Goal: Information Seeking & Learning: Learn about a topic

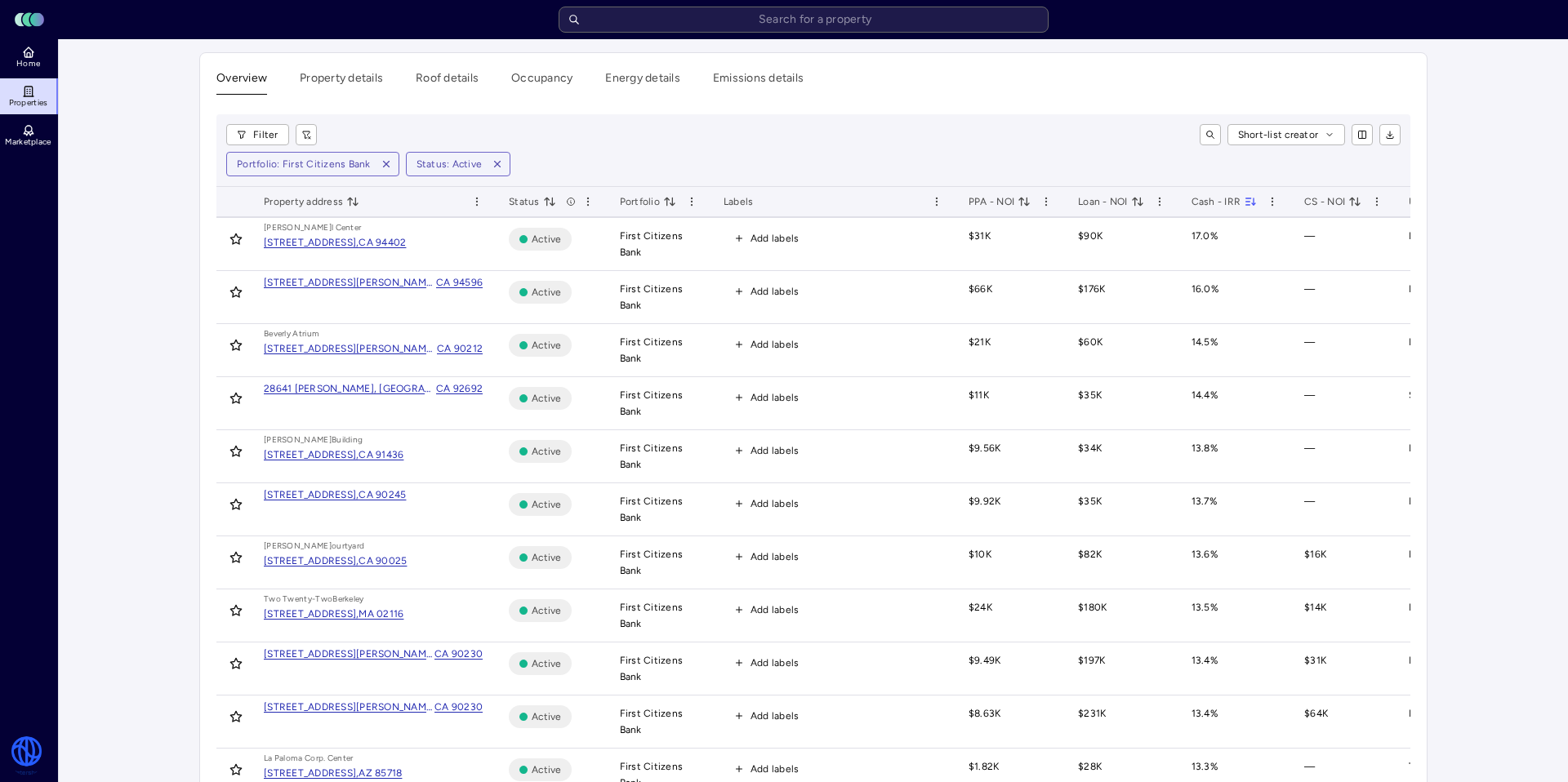
scroll to position [82, 0]
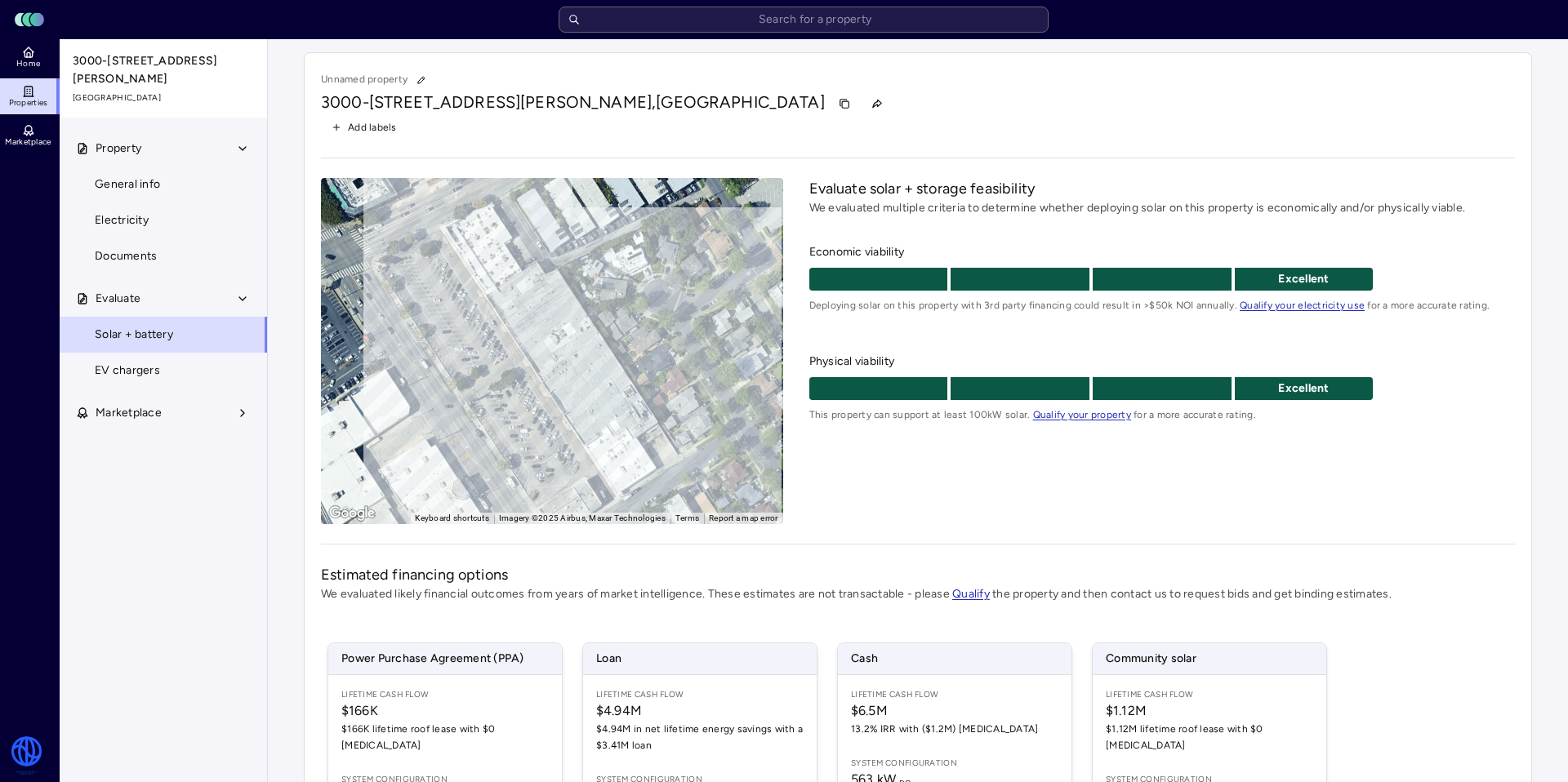
click at [702, 18] on input "text" at bounding box center [803, 19] width 490 height 26
click at [35, 56] on link "Home" at bounding box center [30, 57] width 59 height 36
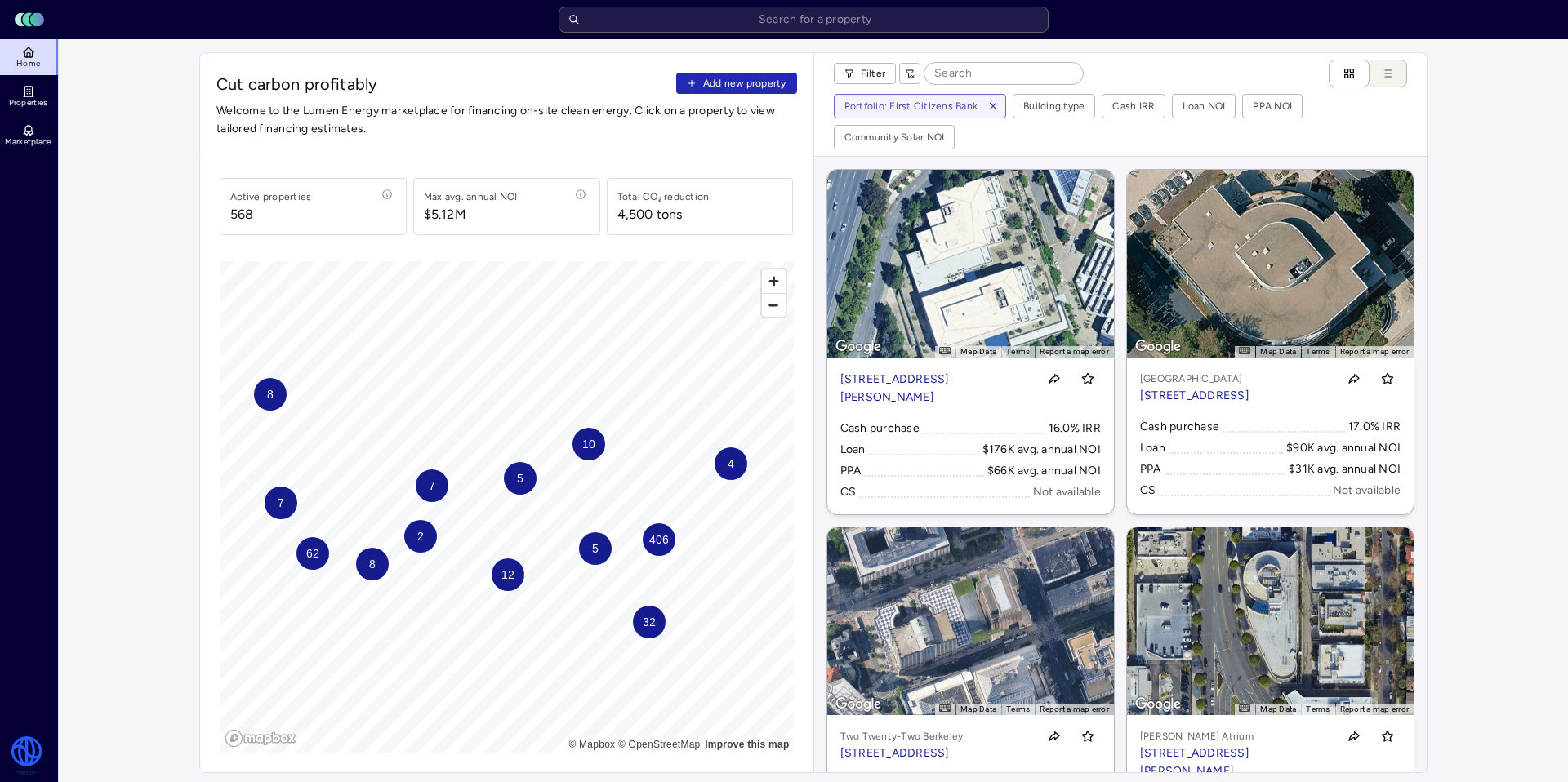
click at [998, 106] on button "button" at bounding box center [993, 106] width 25 height 23
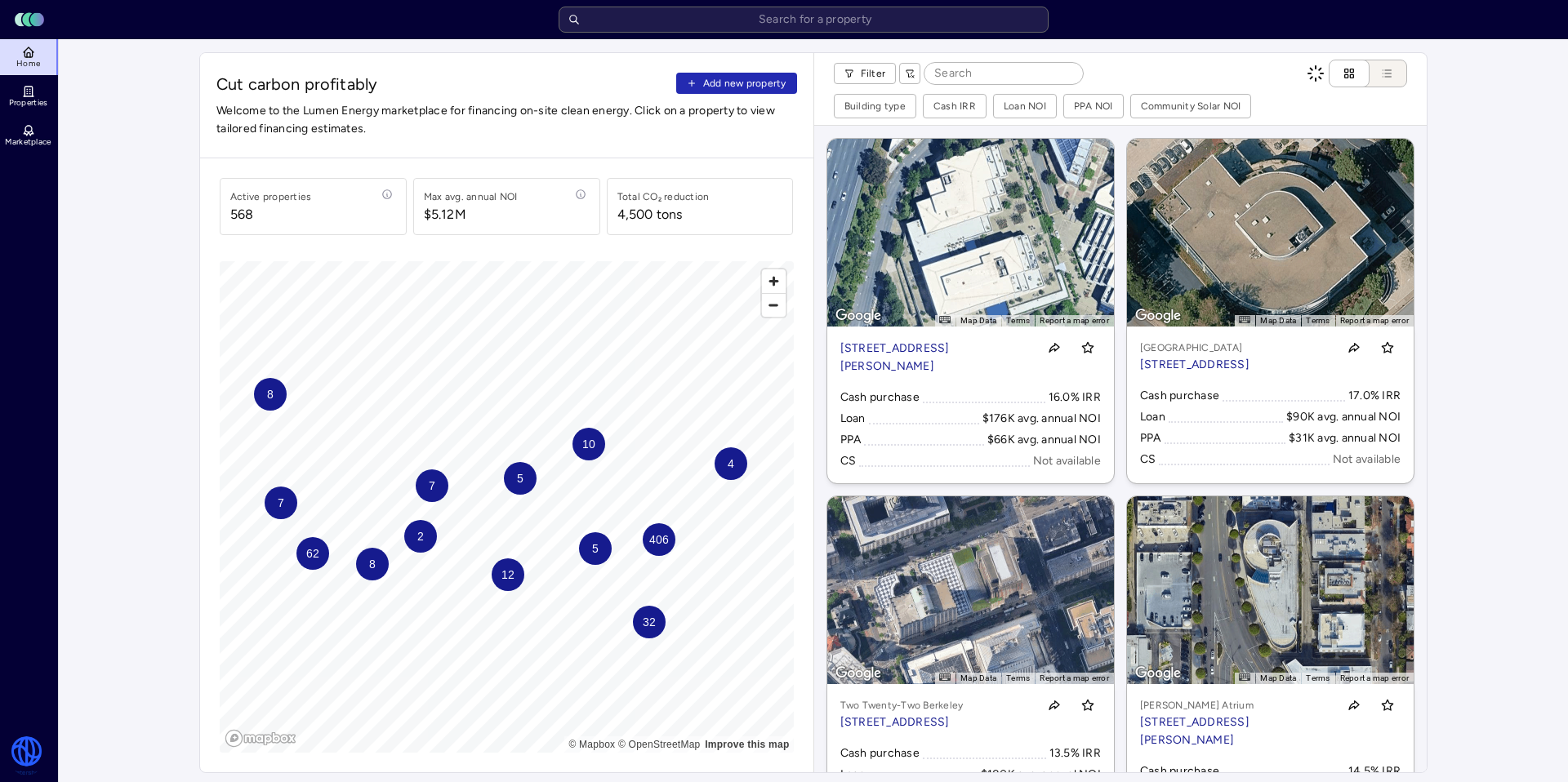
click at [954, 65] on input at bounding box center [1004, 74] width 159 height 21
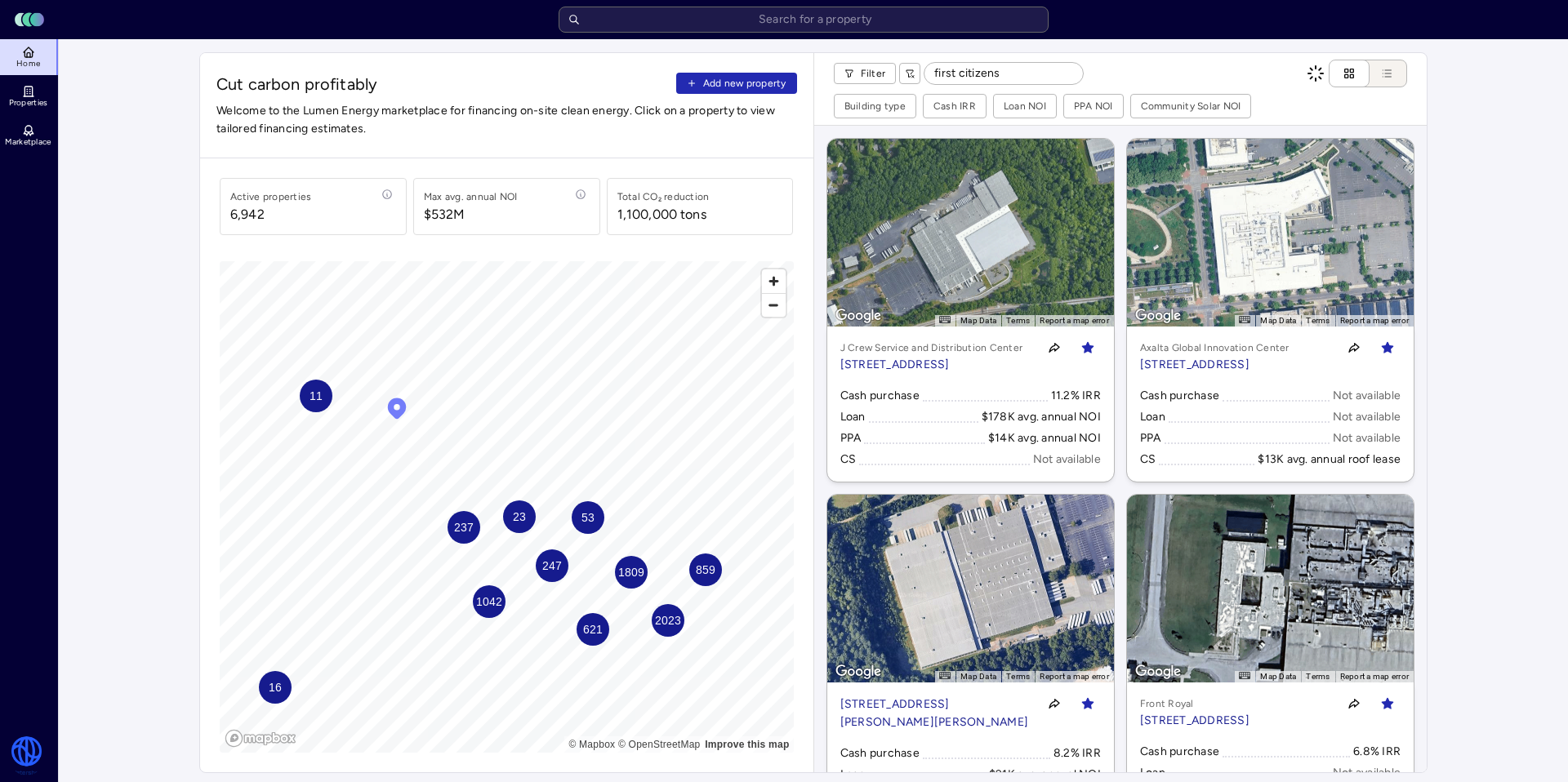
type input "first citizens"
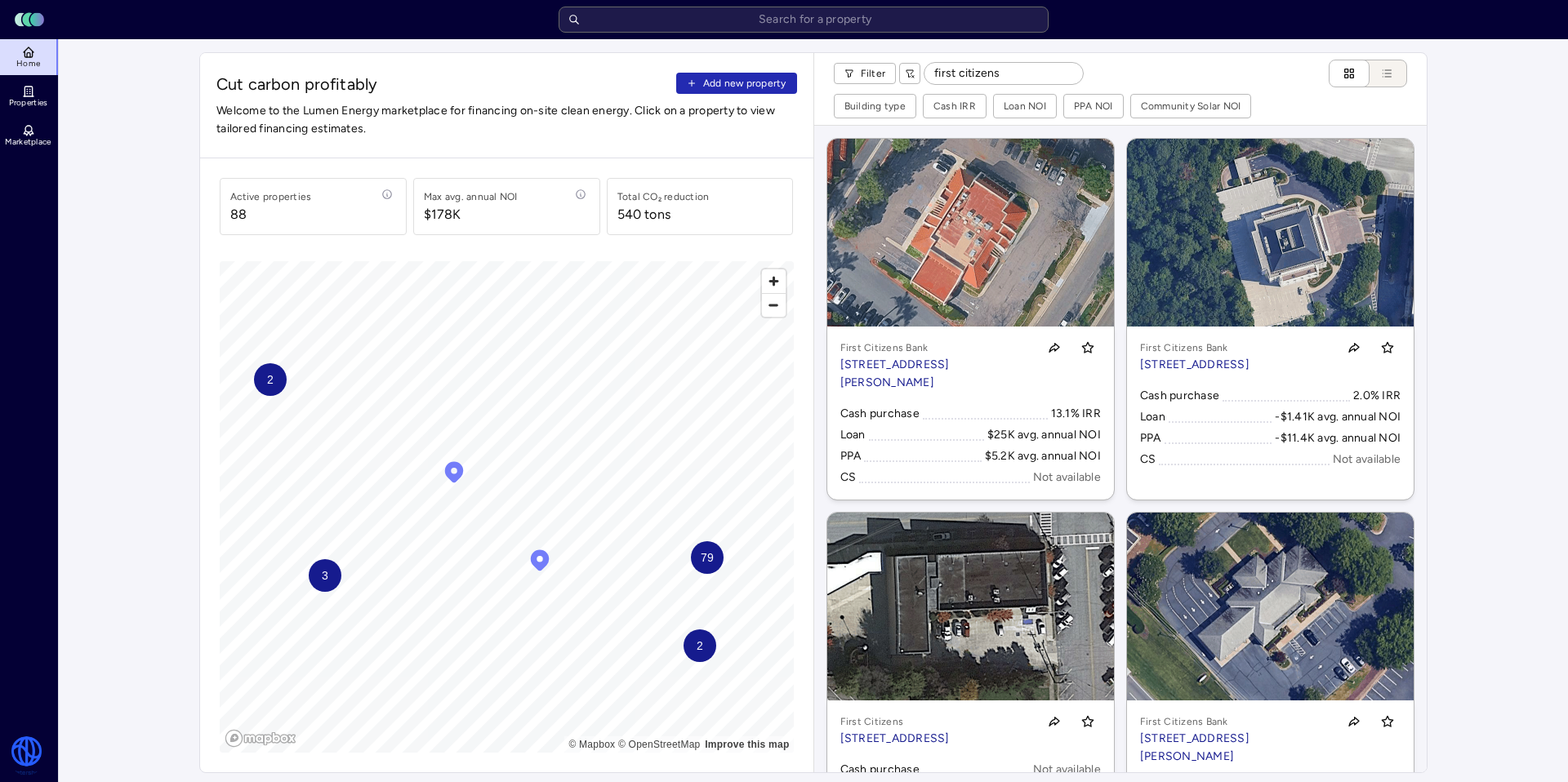
click at [1013, 80] on input "first citizens" at bounding box center [1004, 74] width 159 height 21
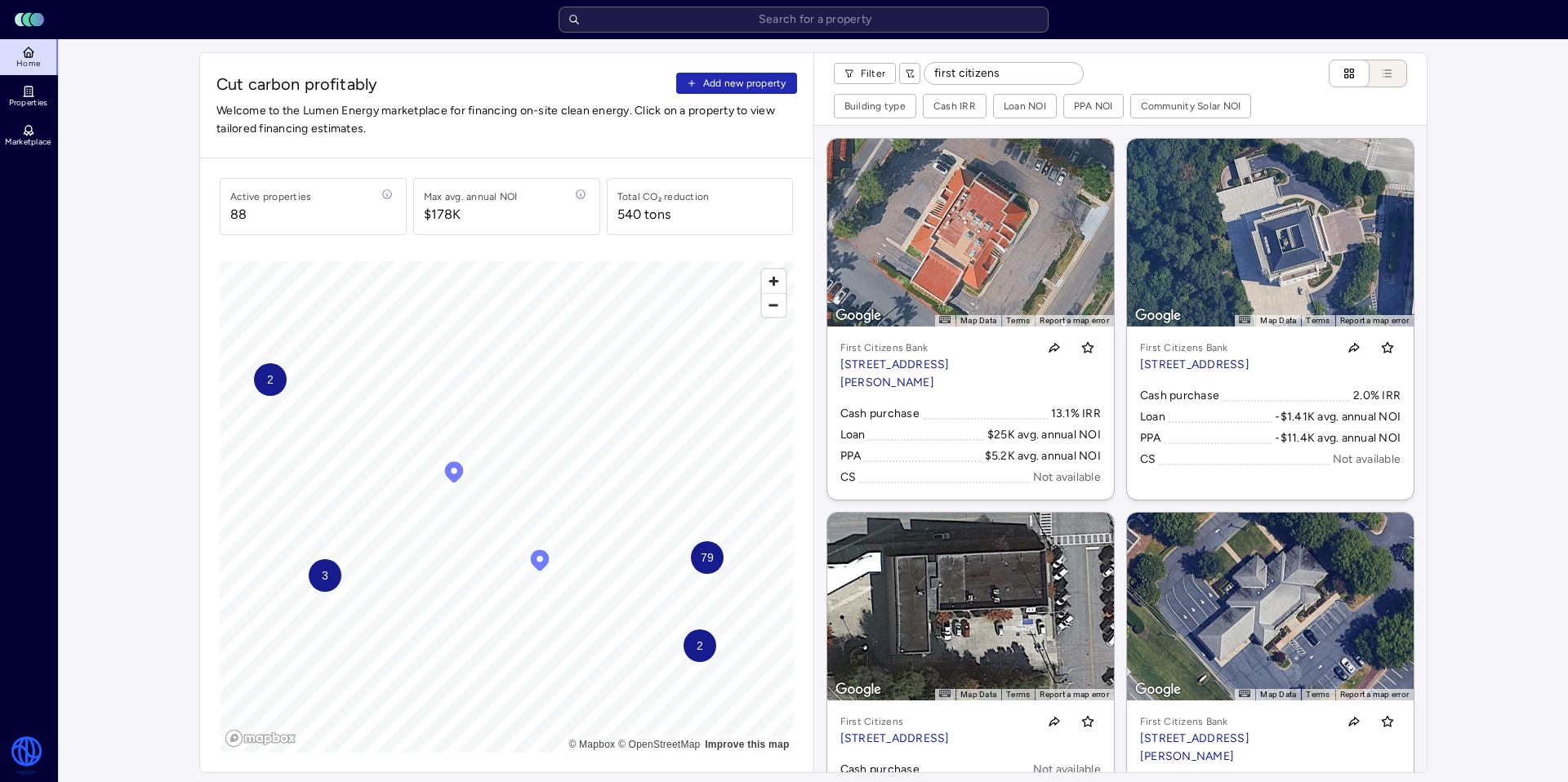
click at [1016, 76] on input "first citizens" at bounding box center [1004, 74] width 159 height 21
click at [1380, 84] on button "List view" at bounding box center [1380, 73] width 53 height 28
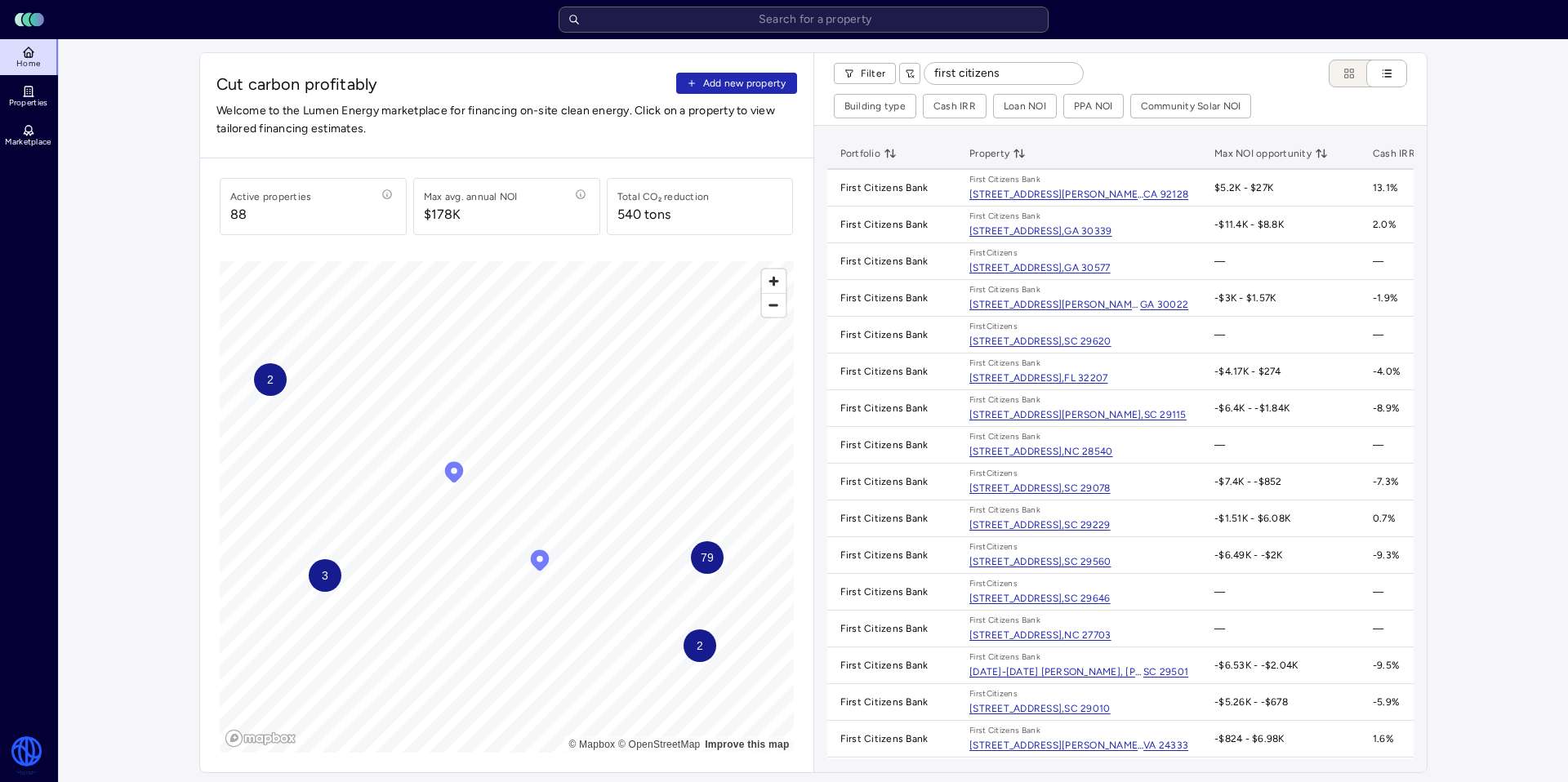
click at [1012, 78] on input "first citizens" at bounding box center [1004, 74] width 159 height 21
click at [20, 94] on link "Properties" at bounding box center [30, 96] width 59 height 36
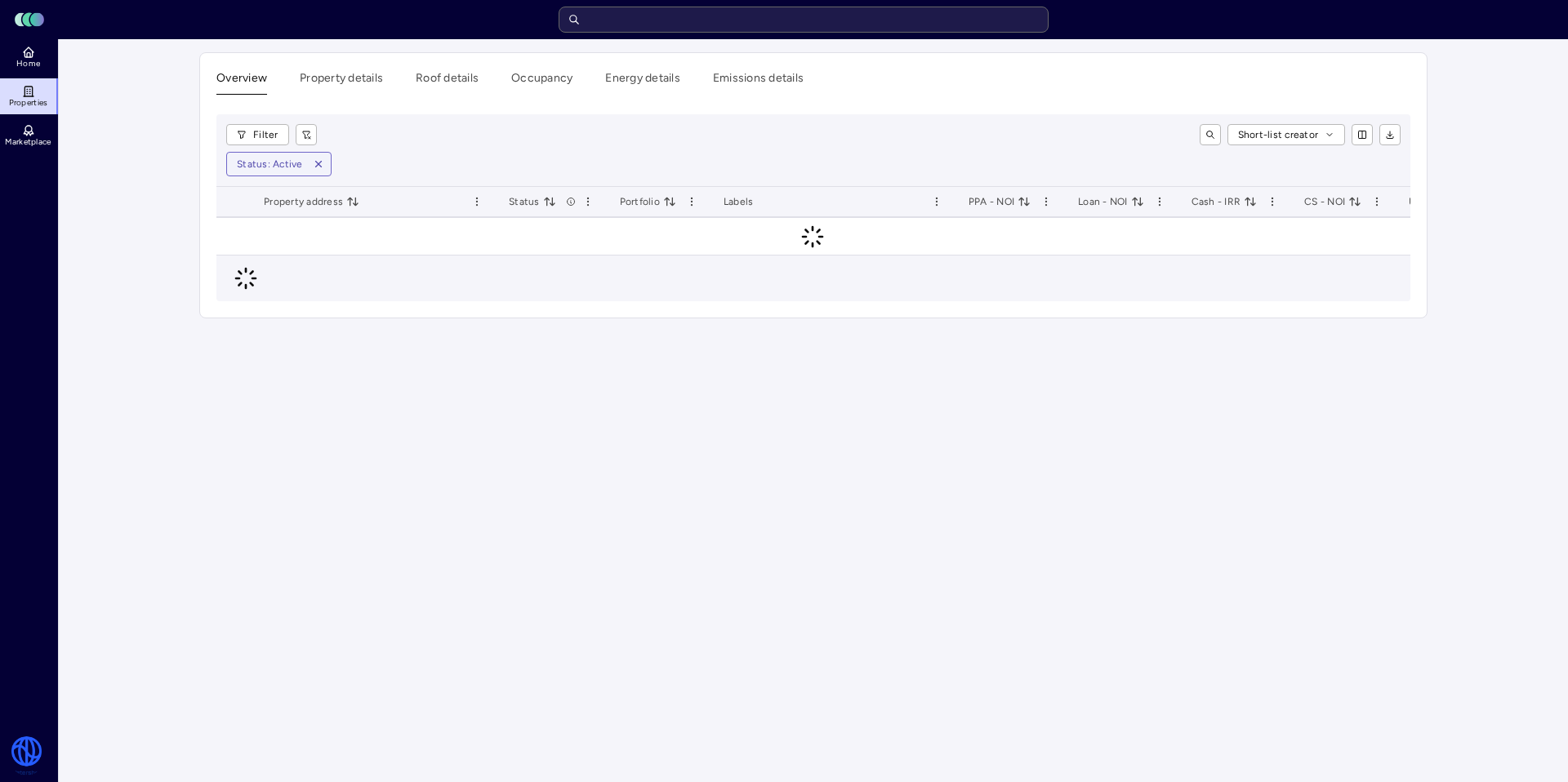
click at [685, 17] on input "text" at bounding box center [803, 19] width 490 height 26
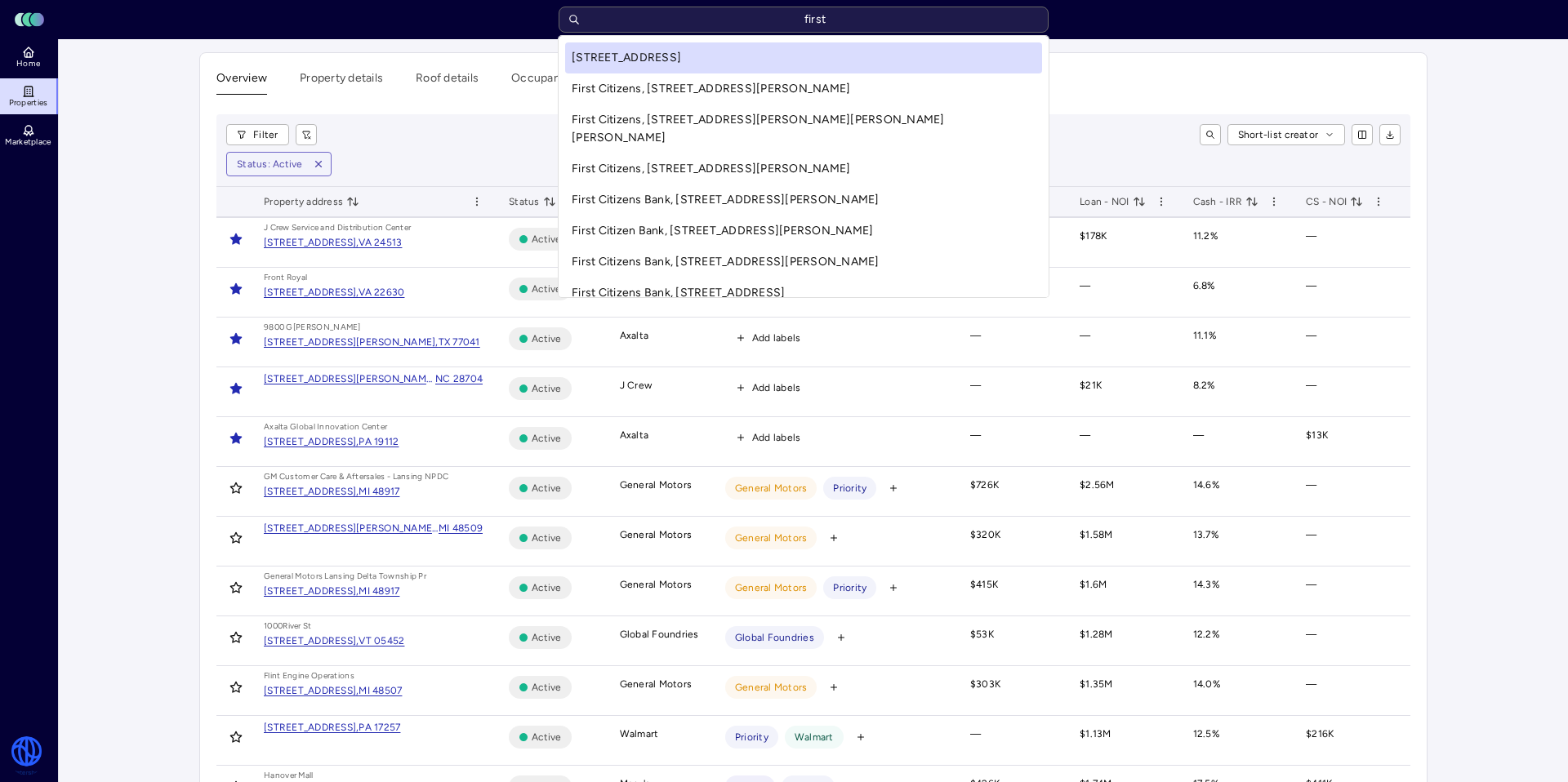
type input "first"
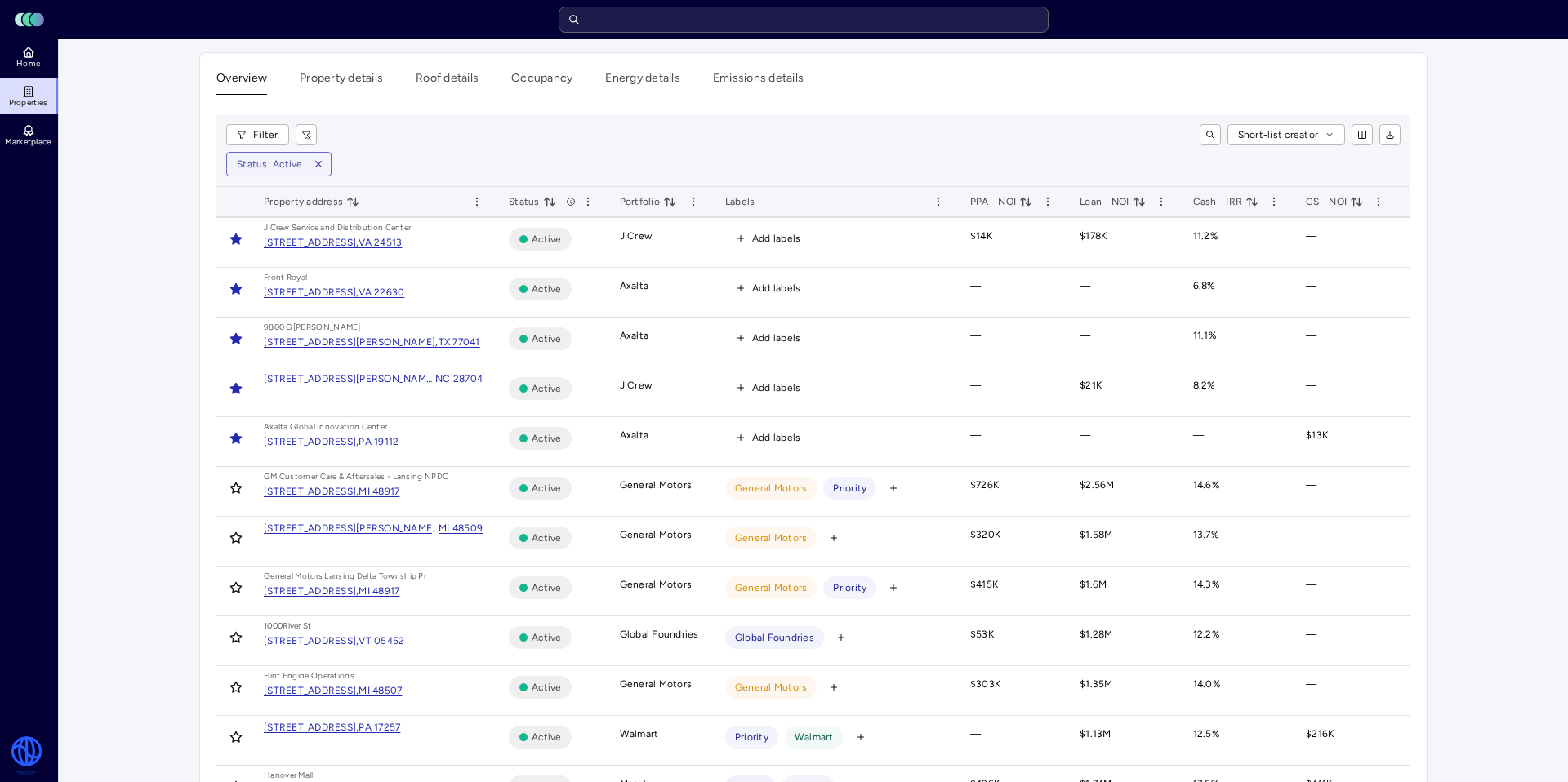
drag, startPoint x: 319, startPoint y: 163, endPoint x: 246, endPoint y: 140, distance: 76.5
click at [318, 163] on icon "button" at bounding box center [319, 164] width 11 height 11
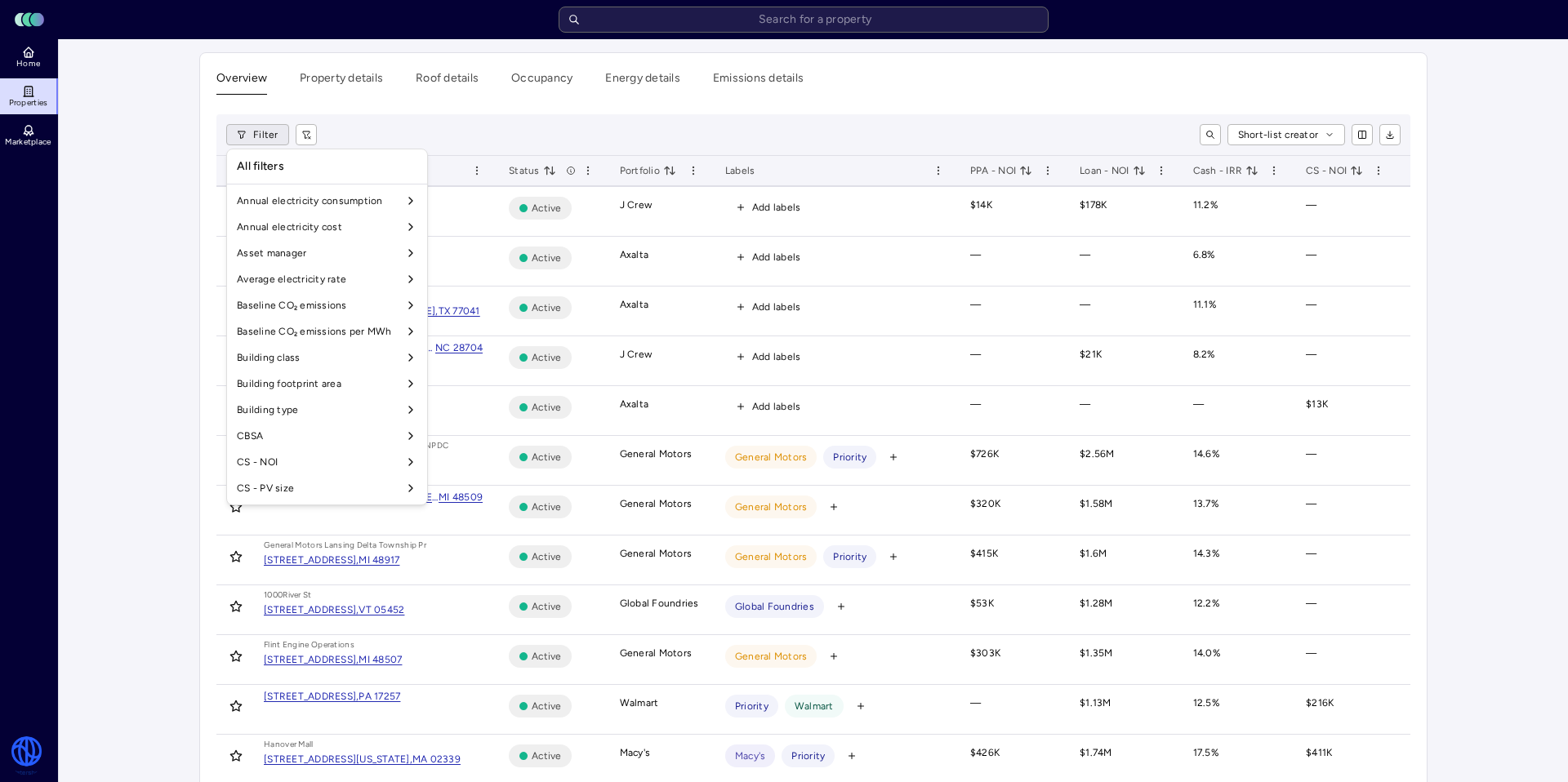
click at [243, 138] on html "Toggle Sidebar Lumen Energy Logo Home Properties Marketplace Watershed Robbie G…" at bounding box center [784, 764] width 1568 height 1528
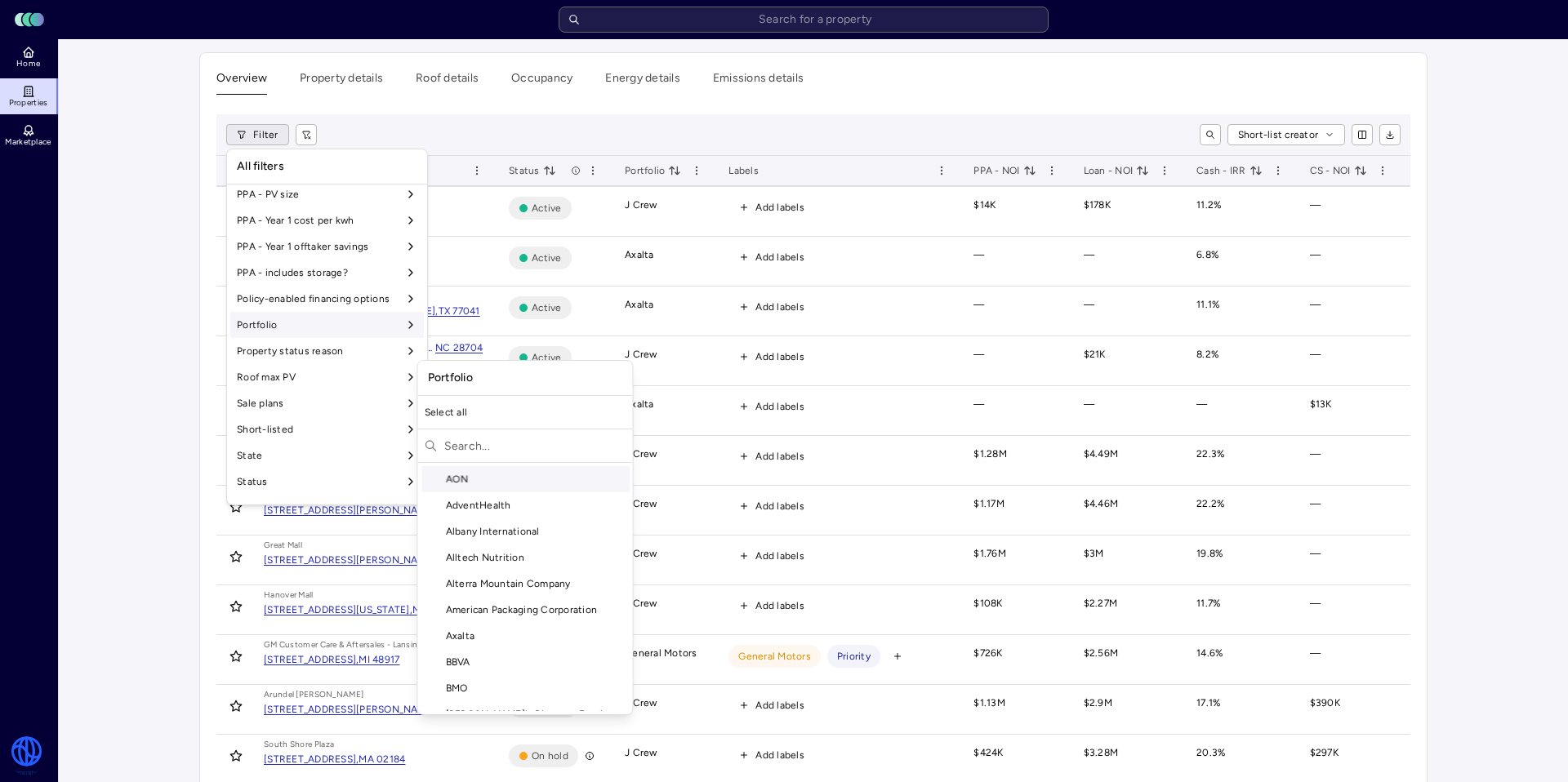
scroll to position [1206, 0]
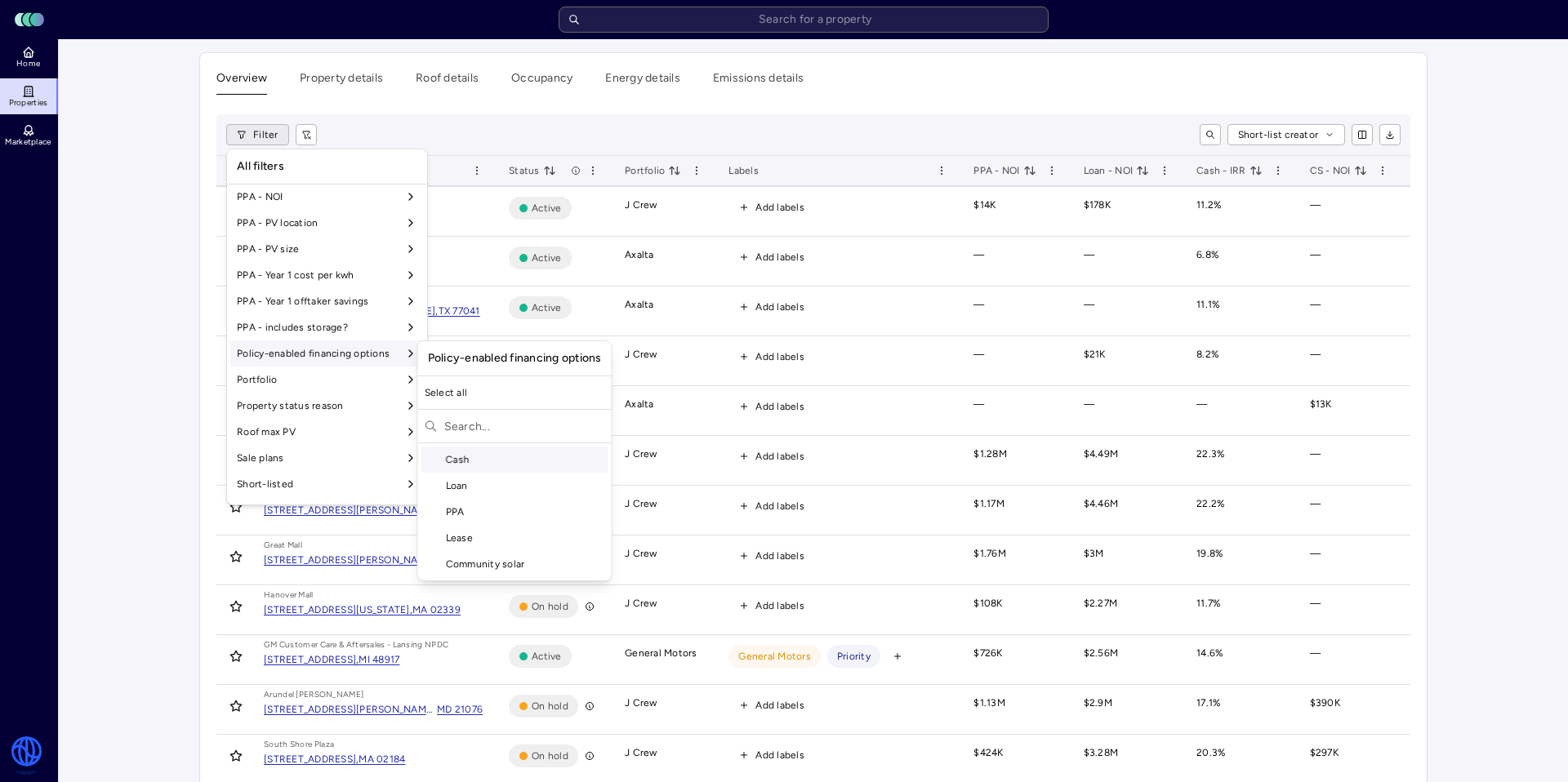
click at [360, 376] on div "Portfolio" at bounding box center [327, 379] width 194 height 26
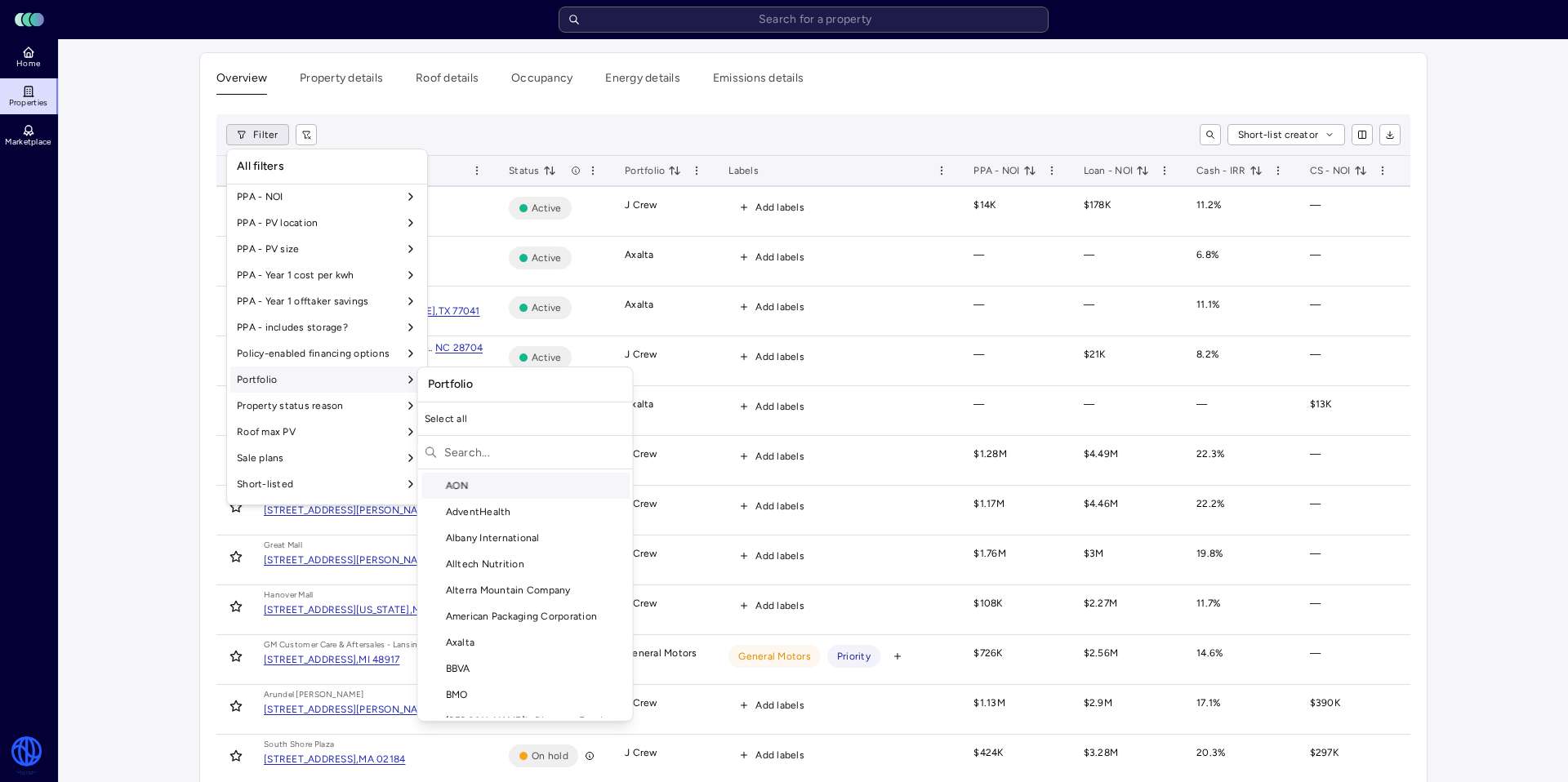
click at [508, 448] on input "text" at bounding box center [535, 452] width 182 height 26
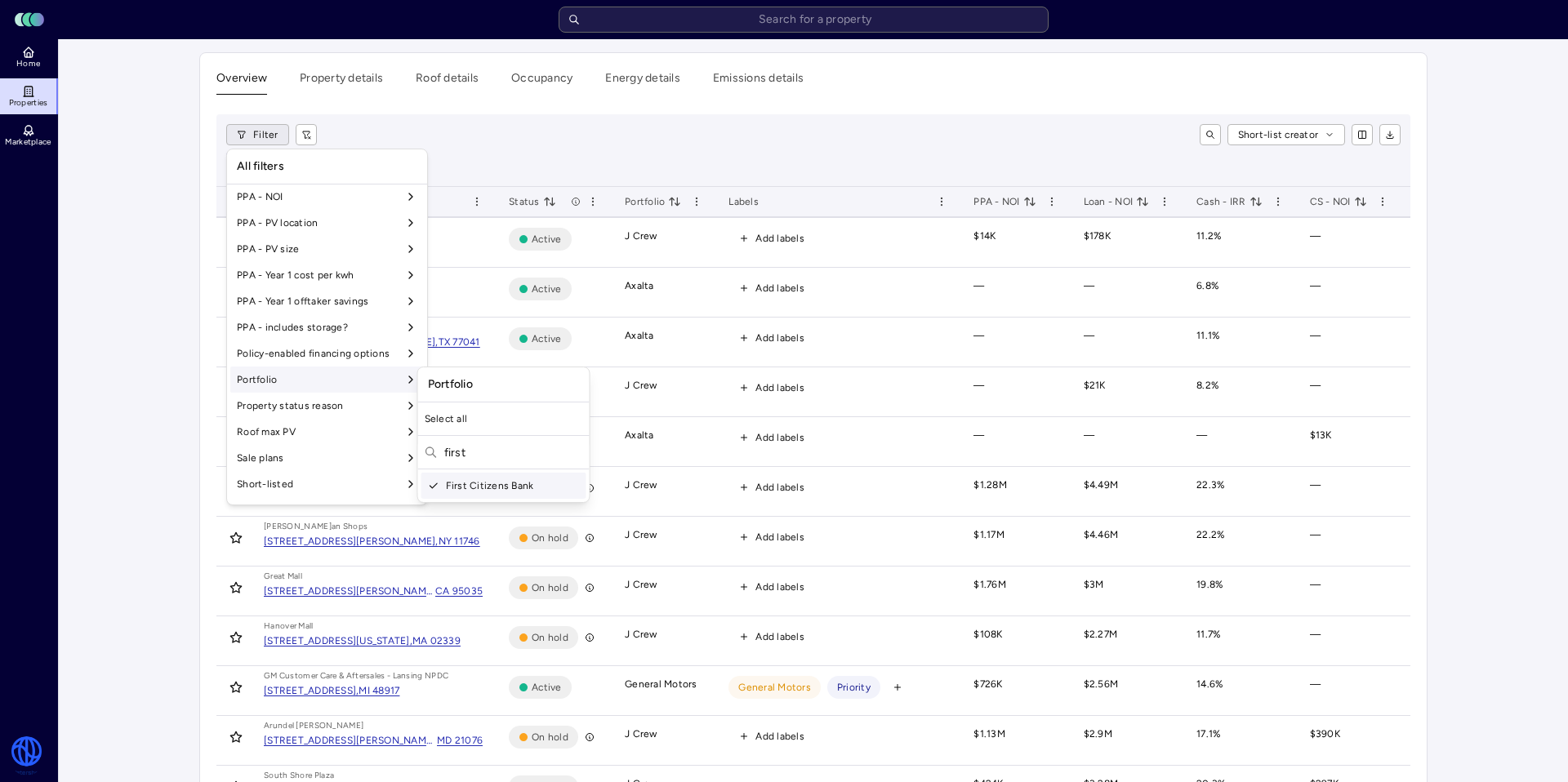
type input "first"
click at [498, 140] on html "Toggle Sidebar Lumen Energy Logo Home Properties Marketplace Watershed Robbie G…" at bounding box center [784, 771] width 1568 height 1543
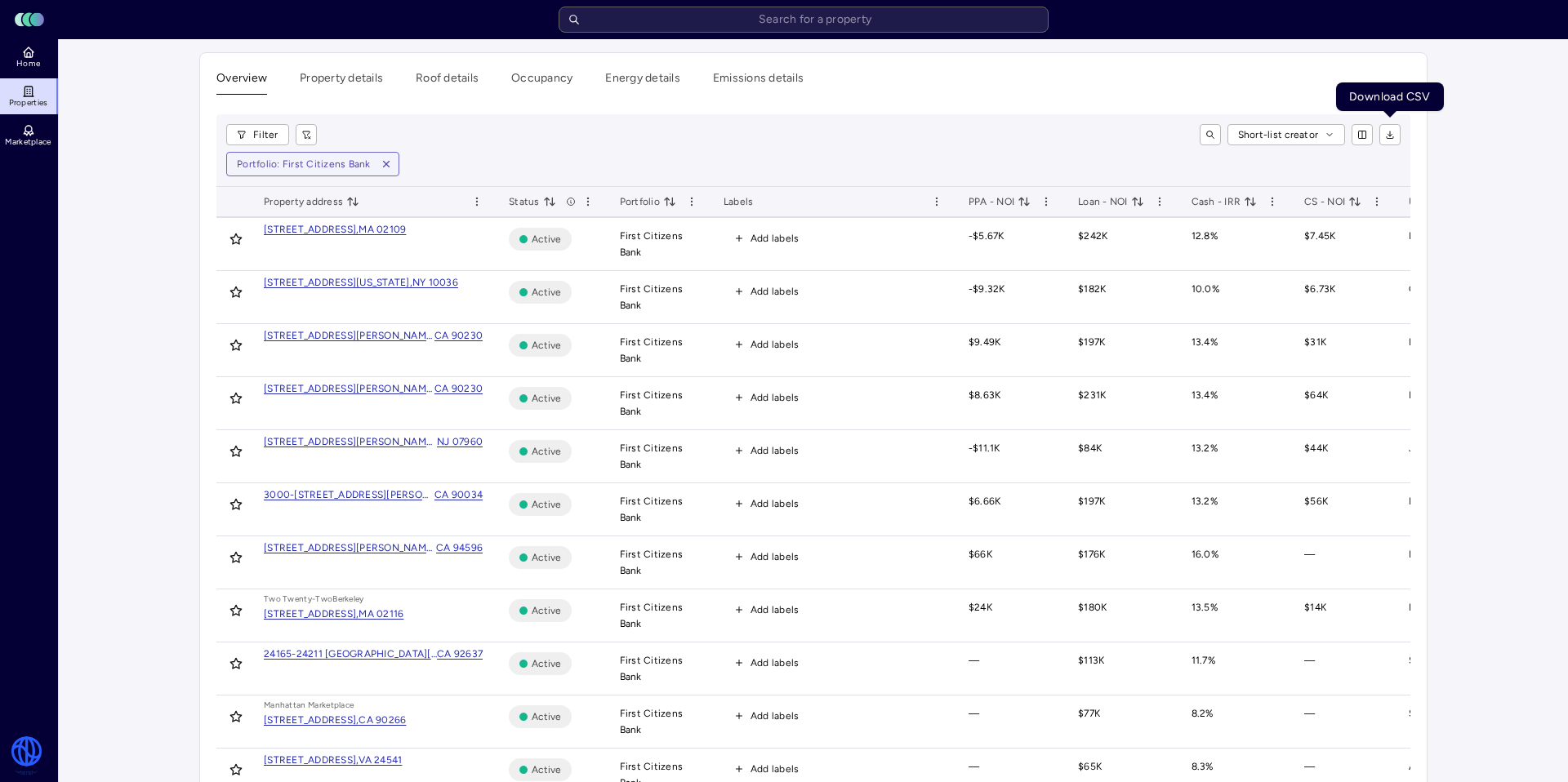
click at [1397, 136] on button "button" at bounding box center [1390, 135] width 21 height 21
click at [1138, 206] on icon "toggle sorting" at bounding box center [1138, 201] width 13 height 13
click at [1018, 201] on icon "toggle sorting" at bounding box center [1025, 201] width 13 height 13
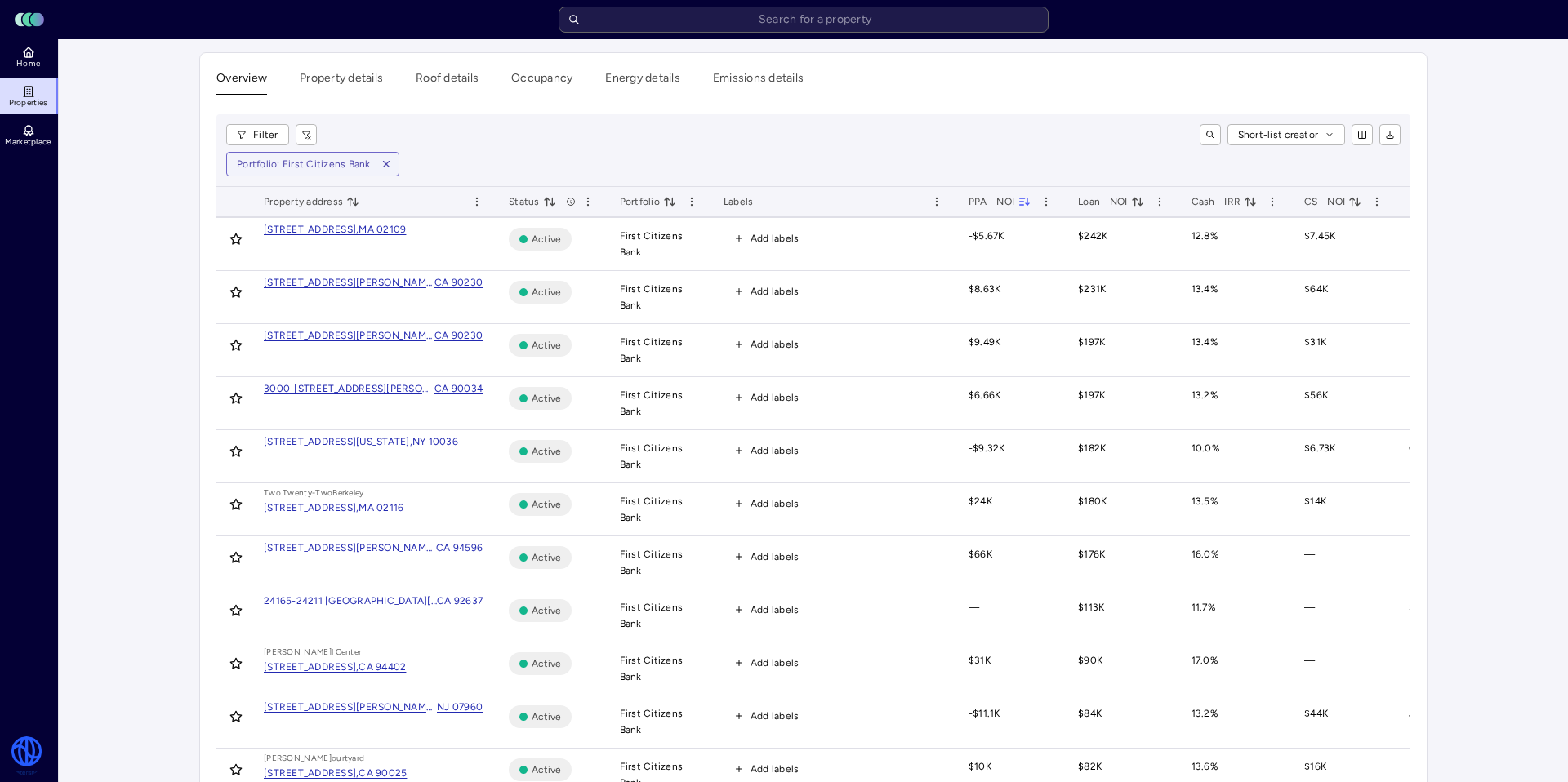
click at [1026, 203] on icon "toggle sorting" at bounding box center [1027, 204] width 3 height 2
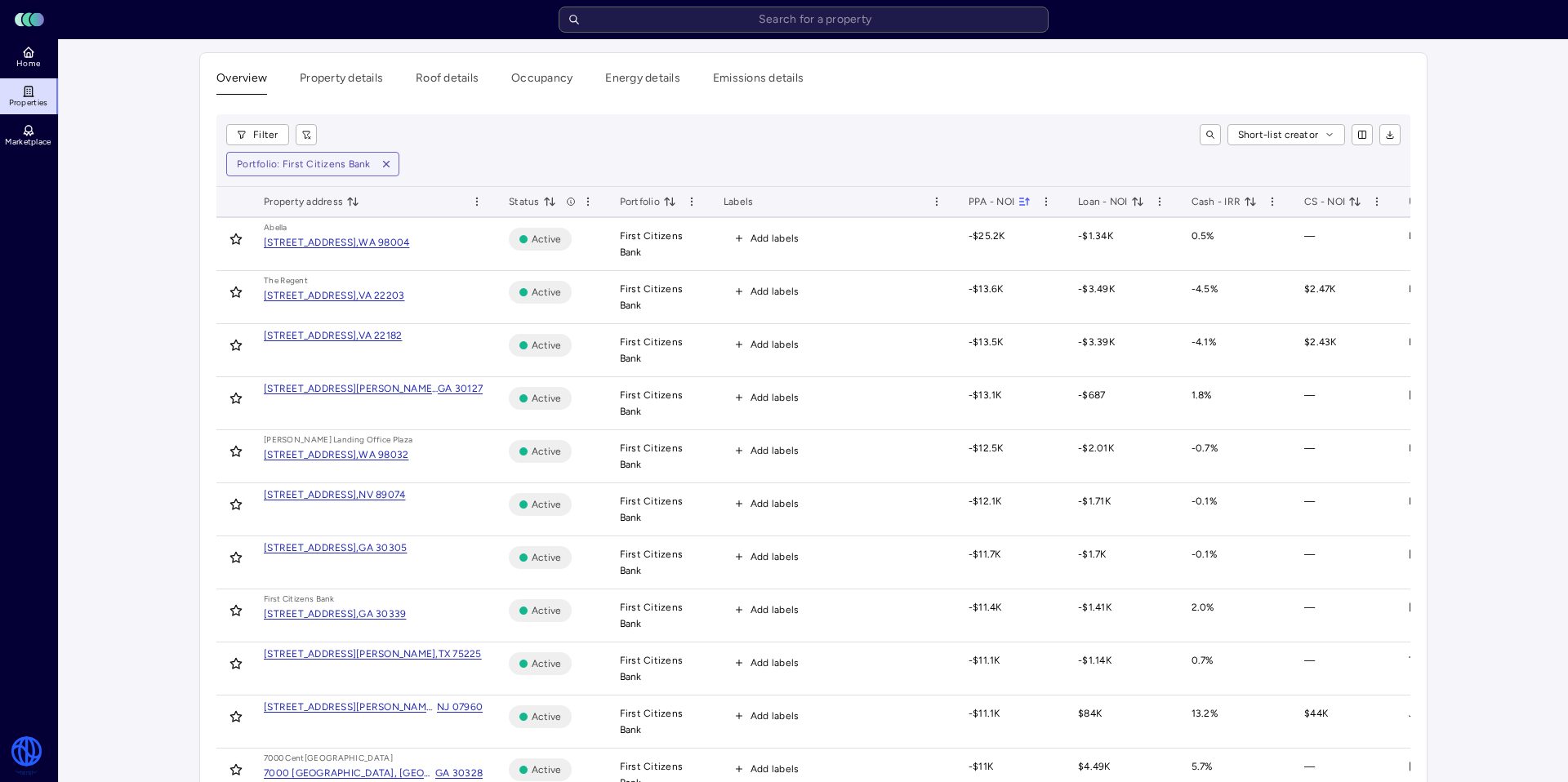
drag, startPoint x: 1237, startPoint y: 213, endPoint x: 1246, endPoint y: 210, distance: 9.5
click at [1239, 212] on th "Cash - IRR" at bounding box center [1235, 202] width 114 height 32
click at [1248, 209] on span "Cash - IRR" at bounding box center [1224, 201] width 66 height 16
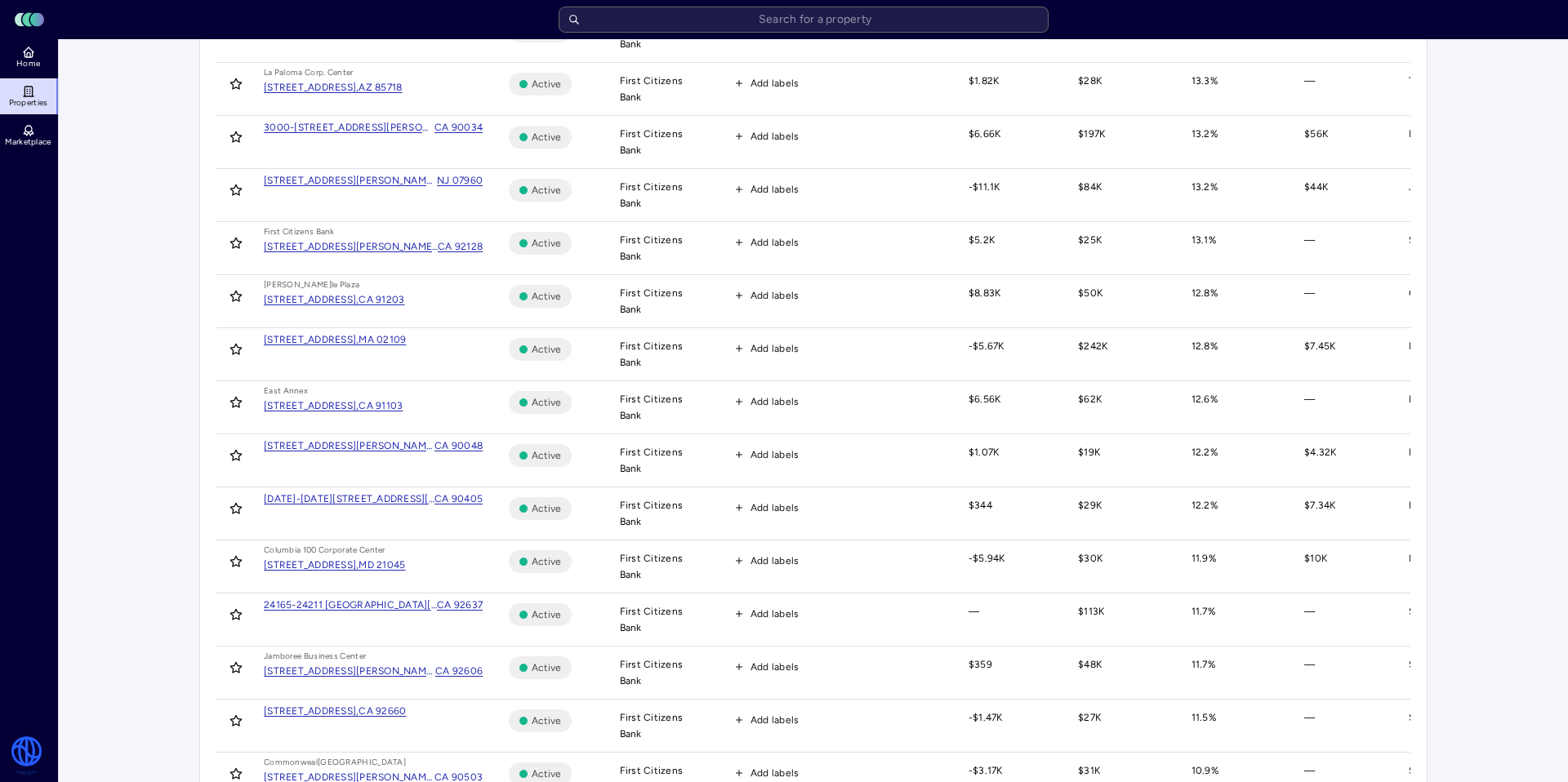
scroll to position [838, 0]
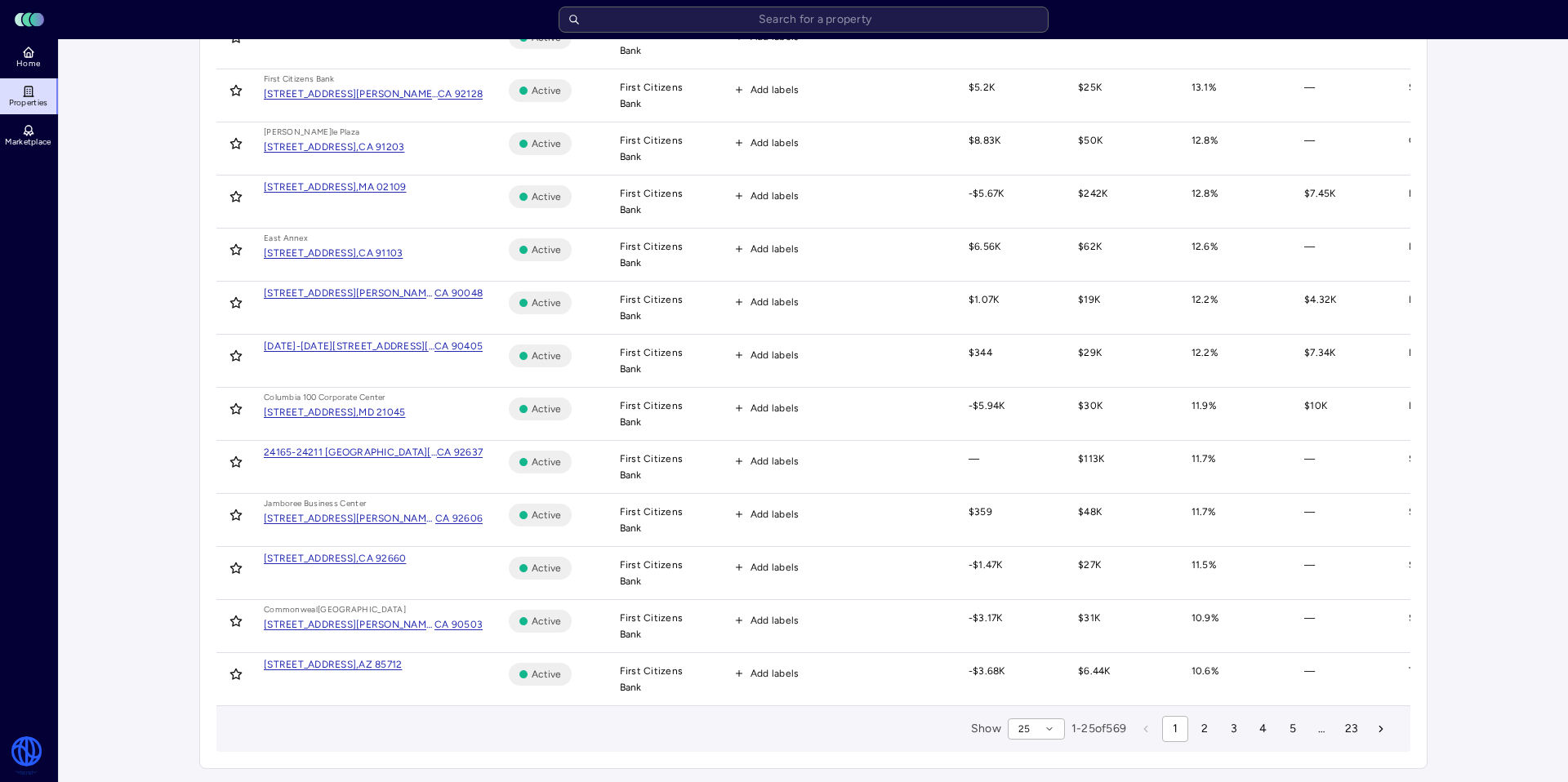
click at [1205, 734] on span "2" at bounding box center [1204, 729] width 7 height 18
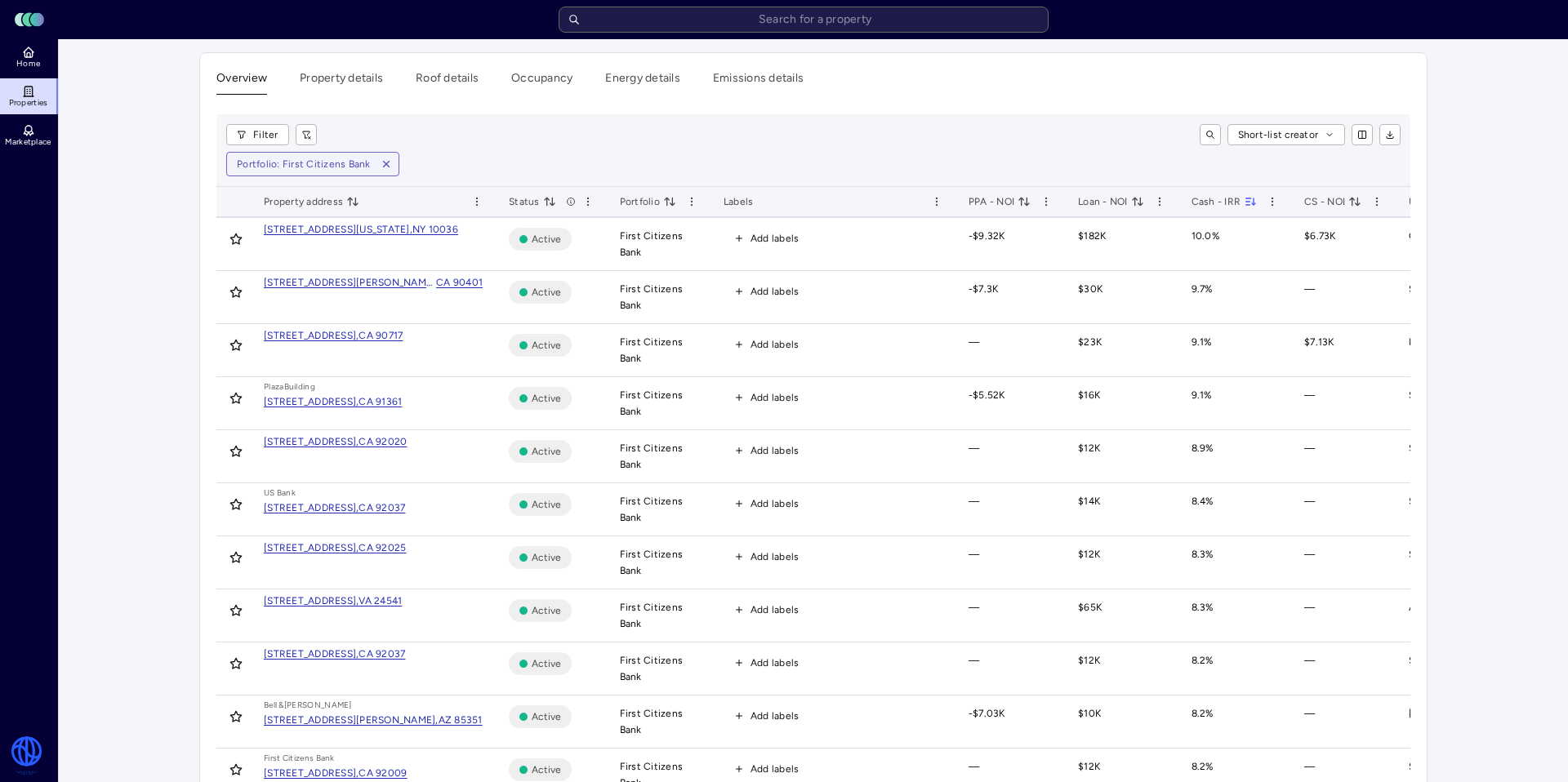
scroll to position [330, 0]
